Goal: Information Seeking & Learning: Learn about a topic

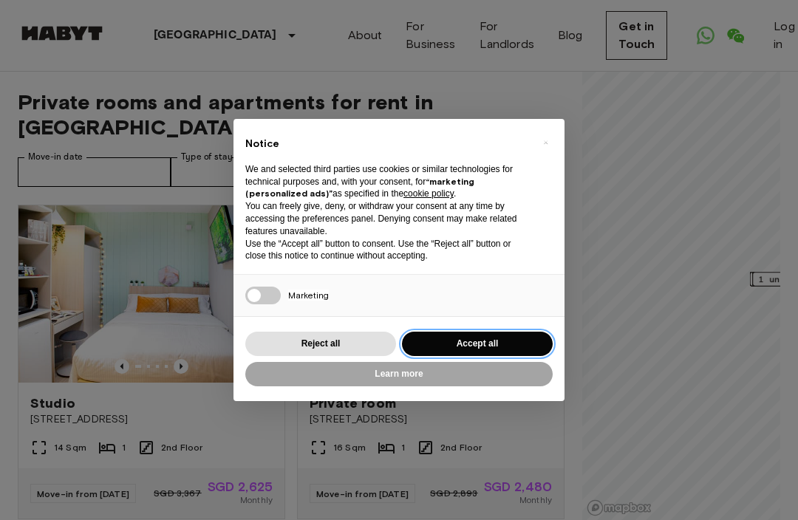
click at [497, 333] on button "Accept all" at bounding box center [477, 344] width 151 height 24
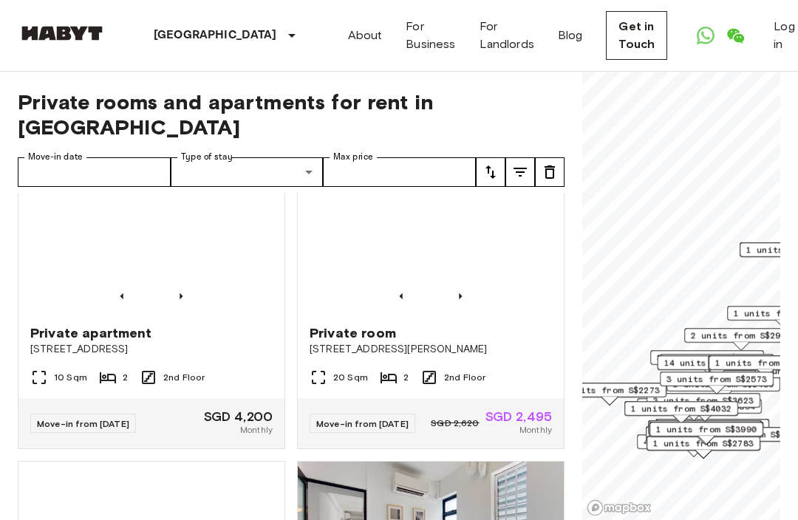
scroll to position [2029, 0]
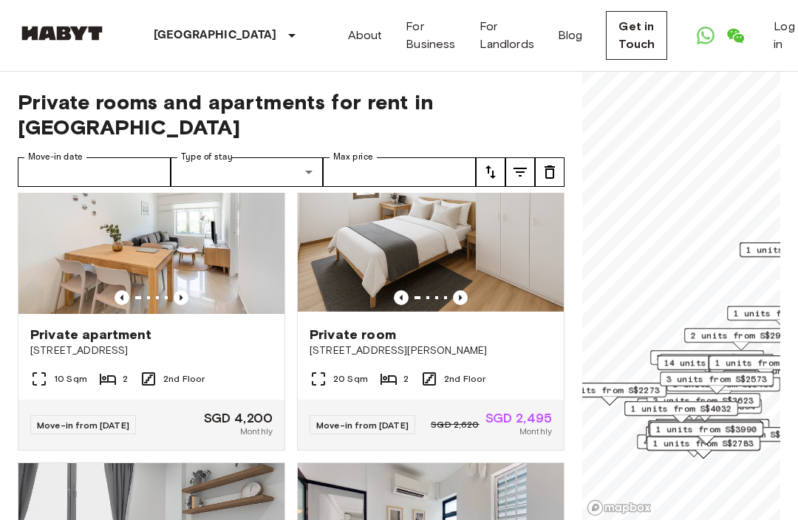
click at [81, 306] on img at bounding box center [151, 225] width 266 height 177
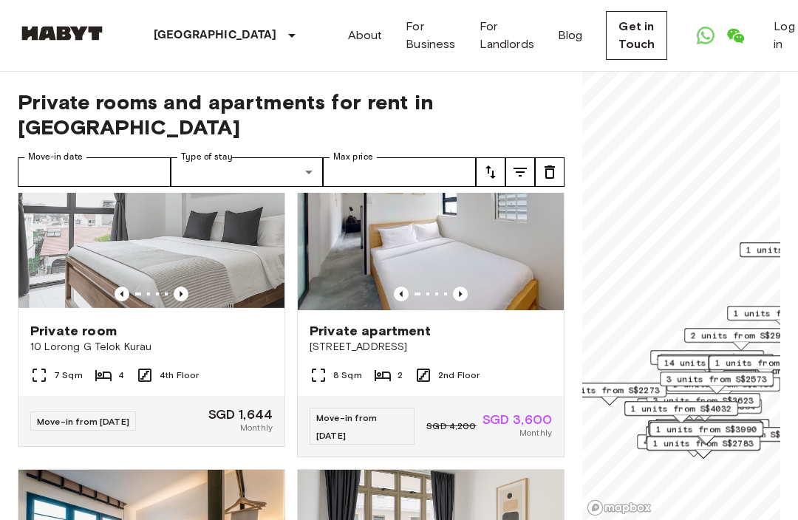
scroll to position [2346, 0]
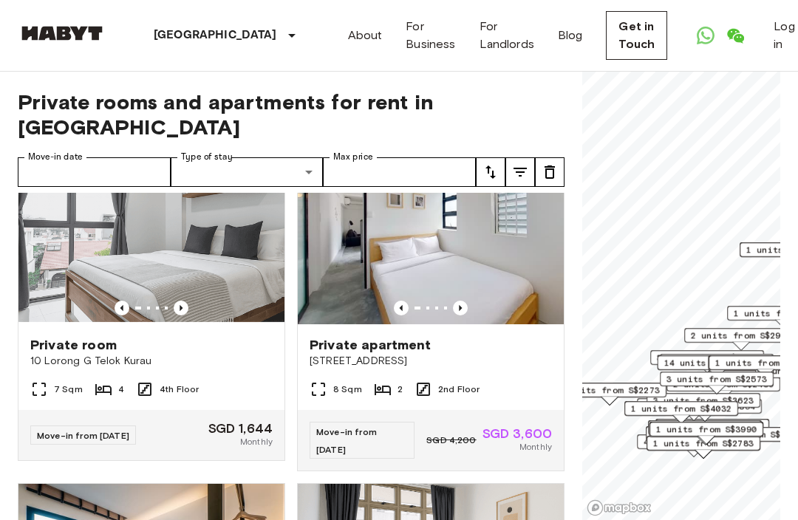
click at [78, 316] on img at bounding box center [151, 235] width 266 height 177
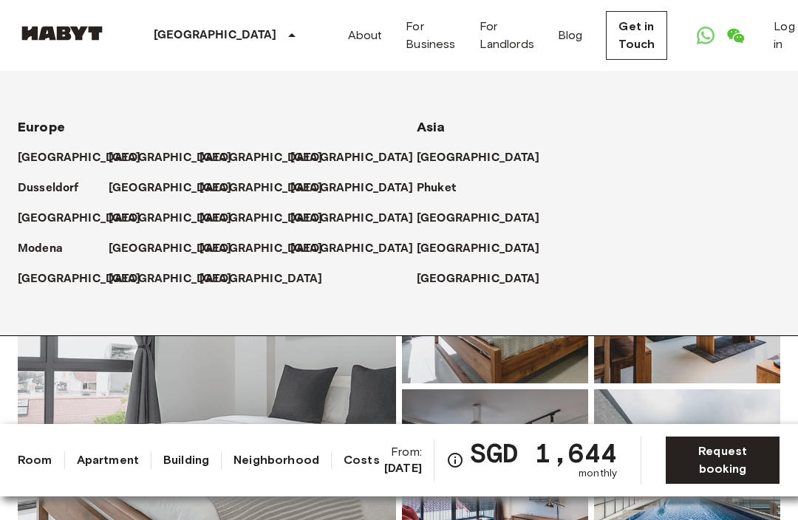
click at [186, 38] on p "[GEOGRAPHIC_DATA]" at bounding box center [215, 36] width 123 height 18
click at [58, 38] on img at bounding box center [62, 33] width 89 height 15
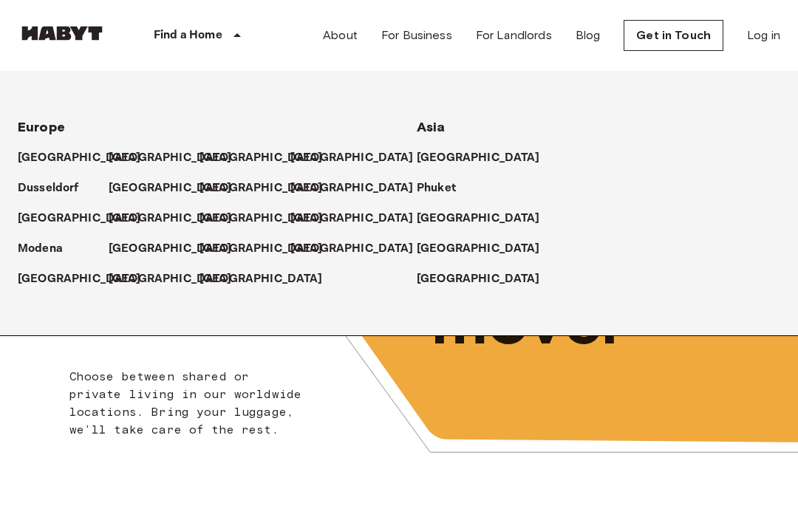
click at [70, 368] on div "Choose between shared or private living in our worldwide locations. Bring your …" at bounding box center [187, 403] width 237 height 71
click at [84, 420] on div "Choose between shared or private living in our worldwide locations. Bring your …" at bounding box center [187, 403] width 237 height 71
click at [427, 35] on link "For Business" at bounding box center [416, 36] width 71 height 18
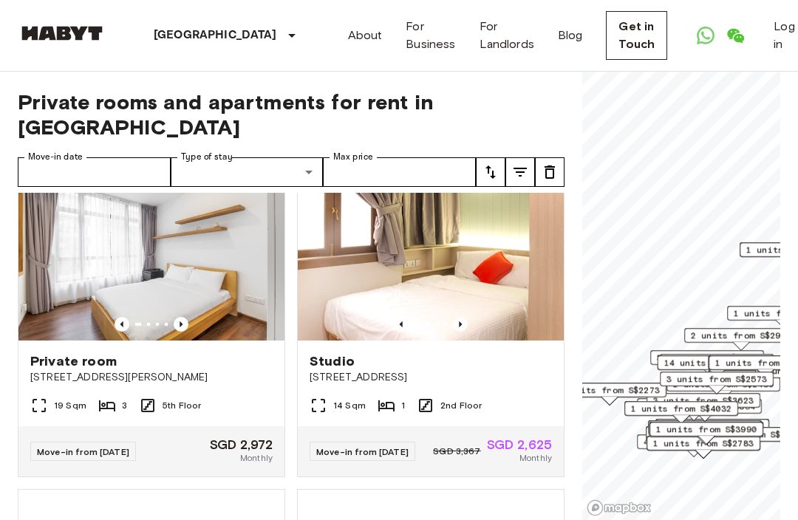
scroll to position [361, 0]
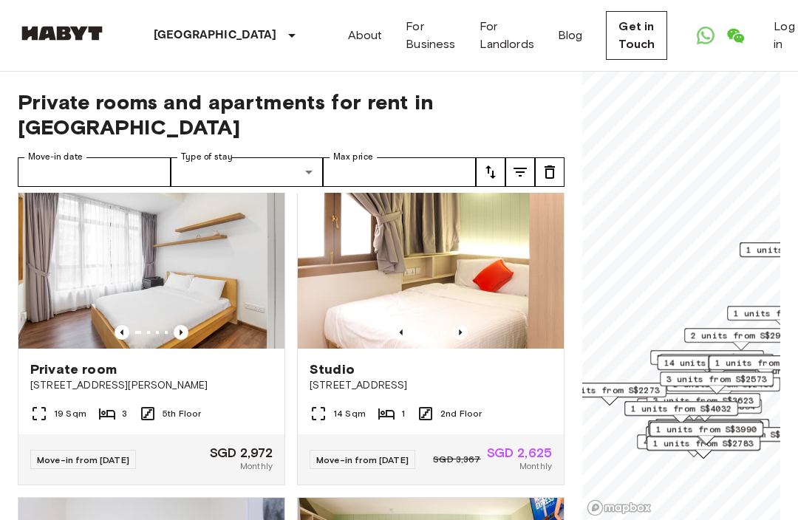
click at [467, 297] on img at bounding box center [431, 259] width 266 height 177
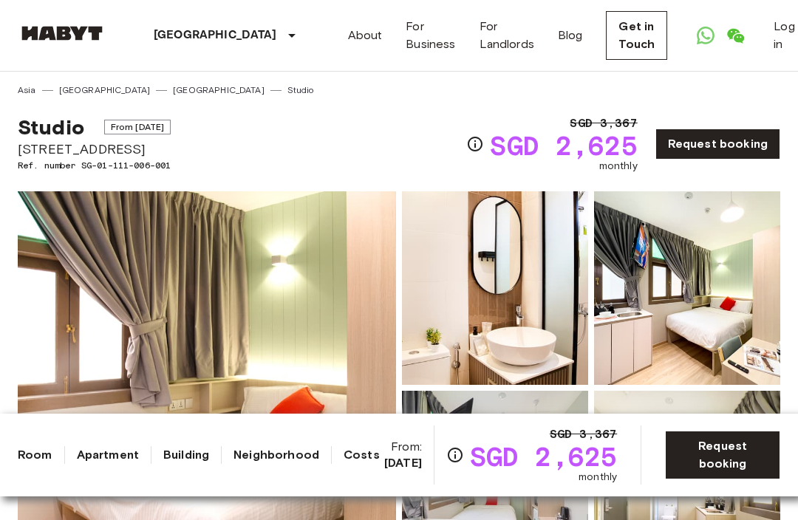
click at [691, 47] on div at bounding box center [720, 36] width 59 height 30
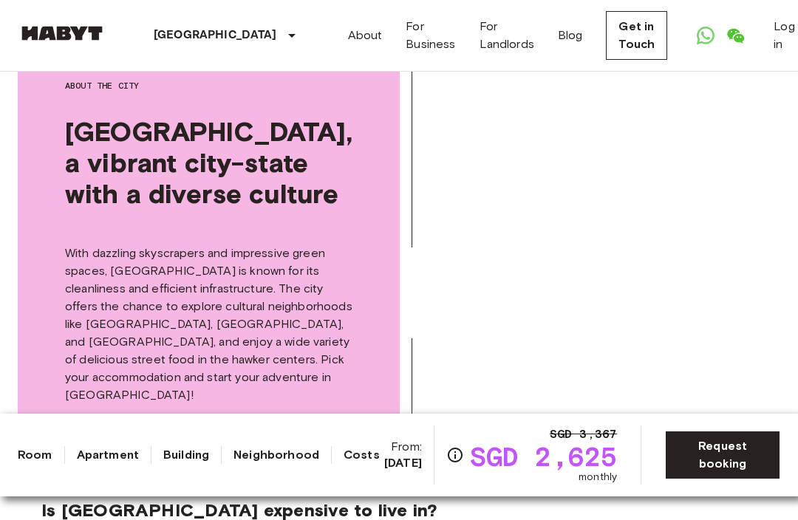
scroll to position [2249, 0]
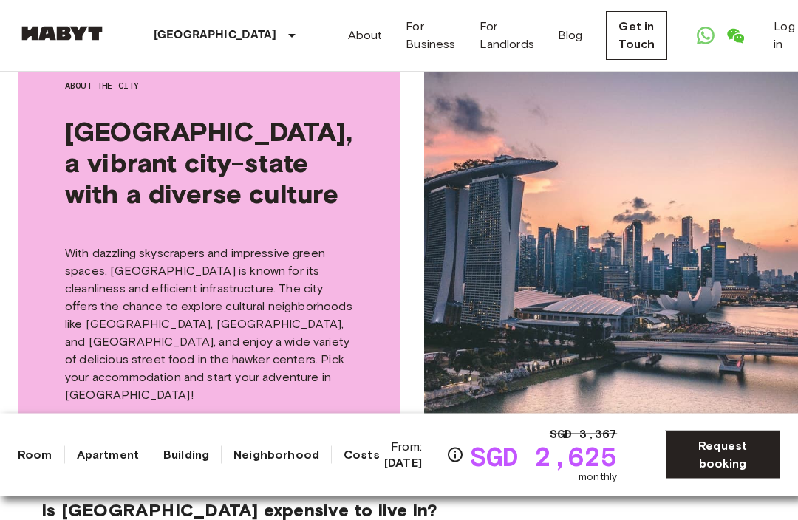
click at [117, 455] on link "Apartment" at bounding box center [108, 455] width 62 height 18
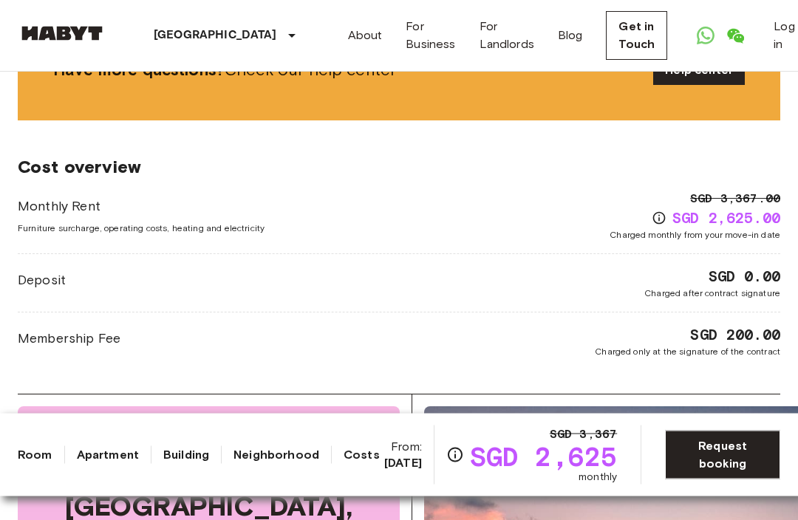
click at [117, 454] on link "Apartment" at bounding box center [108, 455] width 62 height 18
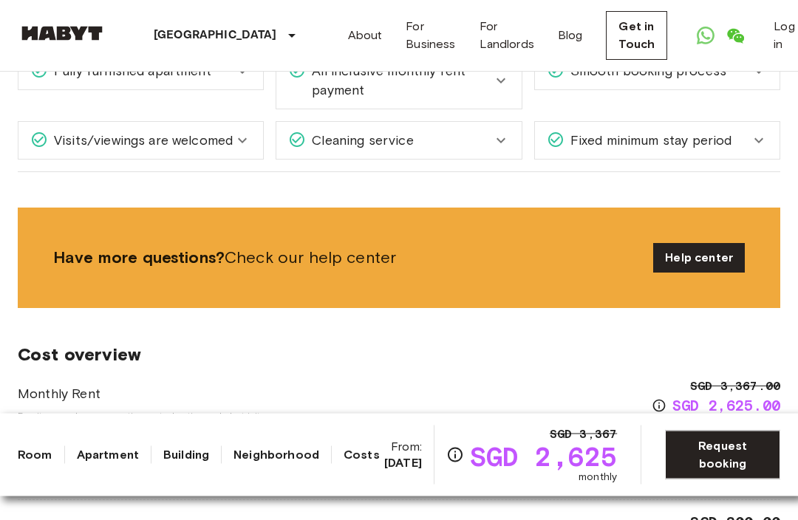
scroll to position [514, 0]
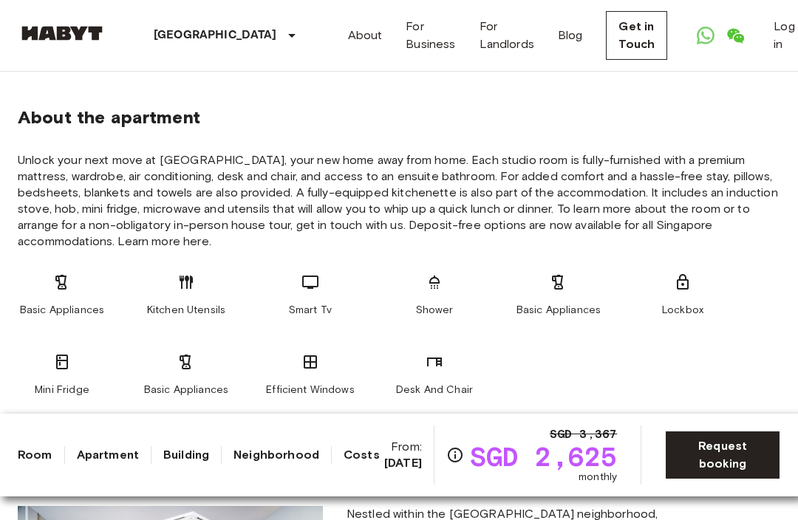
click at [98, 457] on link "Apartment" at bounding box center [108, 455] width 62 height 18
click at [35, 453] on link "Room" at bounding box center [35, 455] width 35 height 18
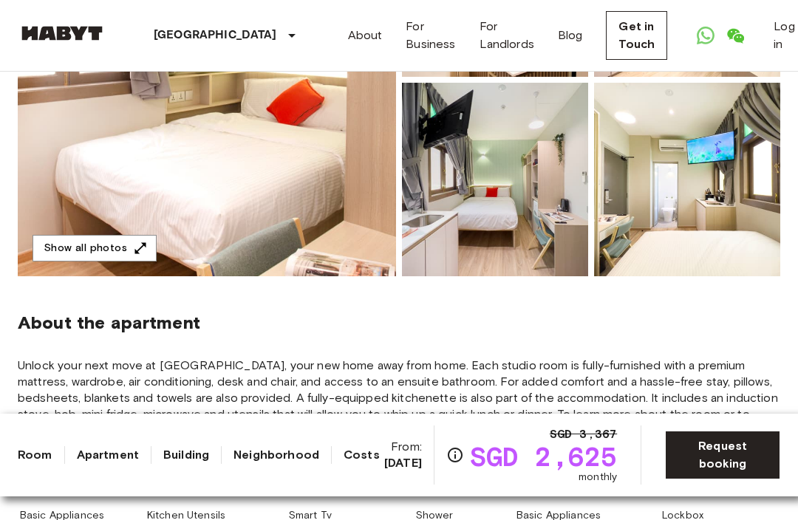
scroll to position [0, 0]
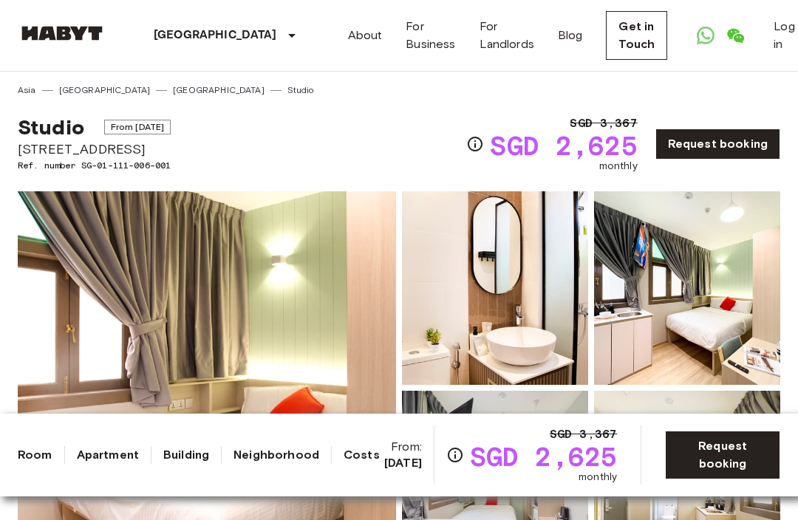
click at [118, 452] on link "Apartment" at bounding box center [108, 455] width 62 height 18
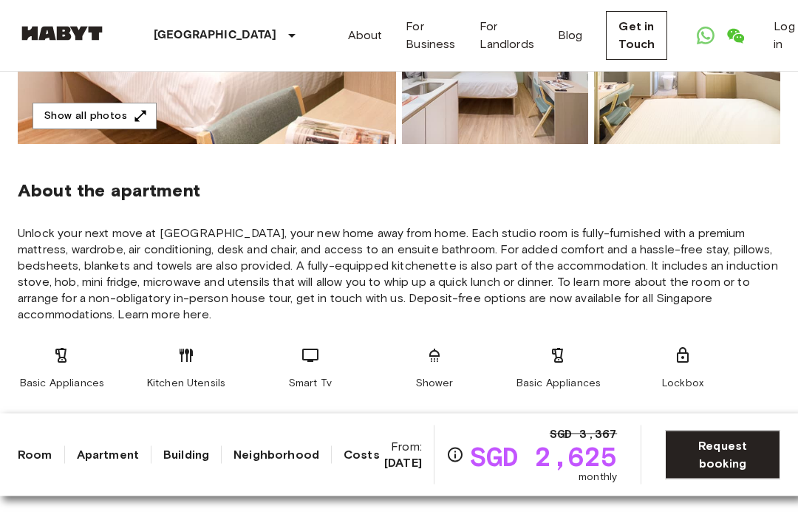
scroll to position [514, 0]
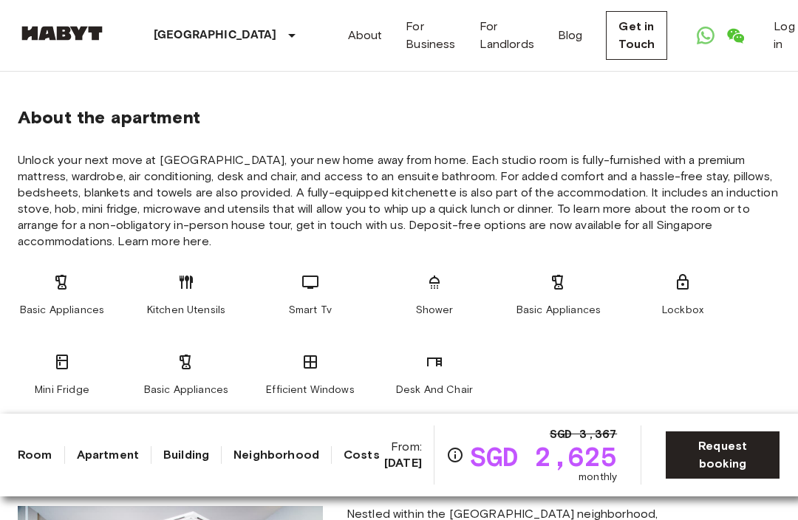
click at [203, 463] on link "Building" at bounding box center [186, 455] width 46 height 18
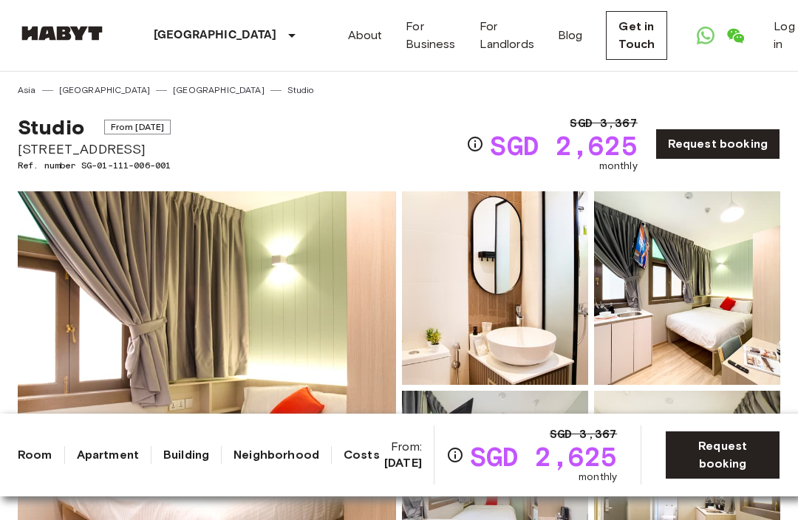
click at [348, 40] on link "About" at bounding box center [365, 36] width 35 height 18
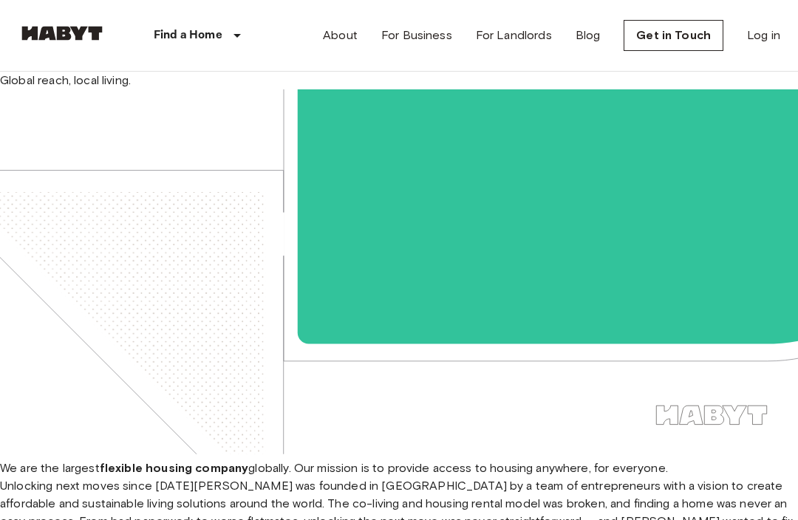
click at [349, 30] on link "About" at bounding box center [340, 36] width 35 height 18
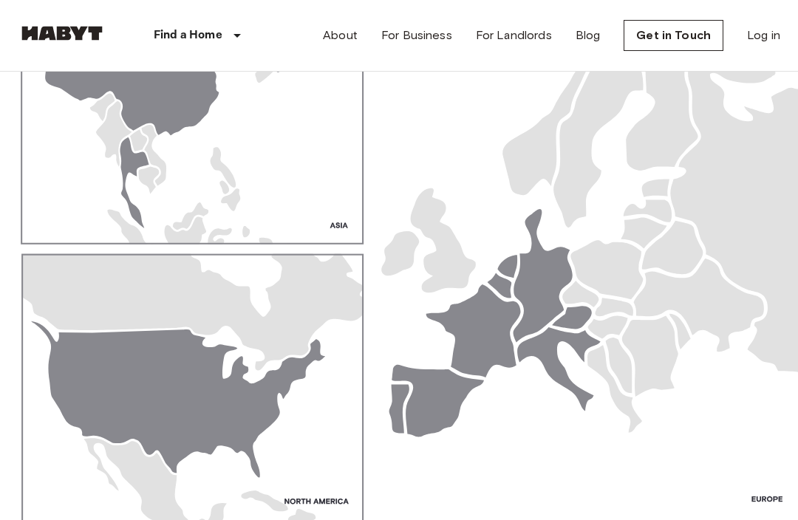
click at [509, 38] on link "For Landlords" at bounding box center [514, 36] width 76 height 18
